Goal: Task Accomplishment & Management: Manage account settings

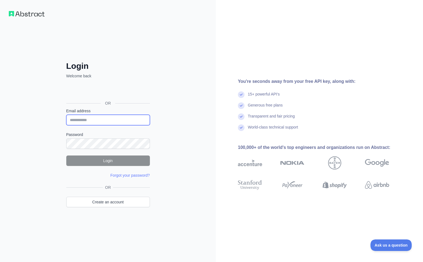
click at [95, 120] on input "Email address" at bounding box center [108, 120] width 84 height 10
paste input "**********"
type input "**********"
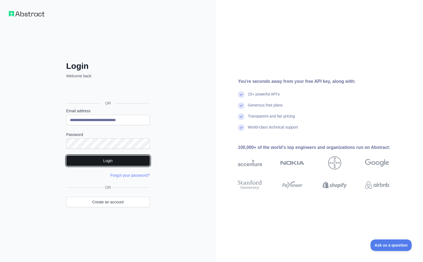
click at [114, 160] on button "Login" at bounding box center [108, 161] width 84 height 10
